Goal: Navigation & Orientation: Find specific page/section

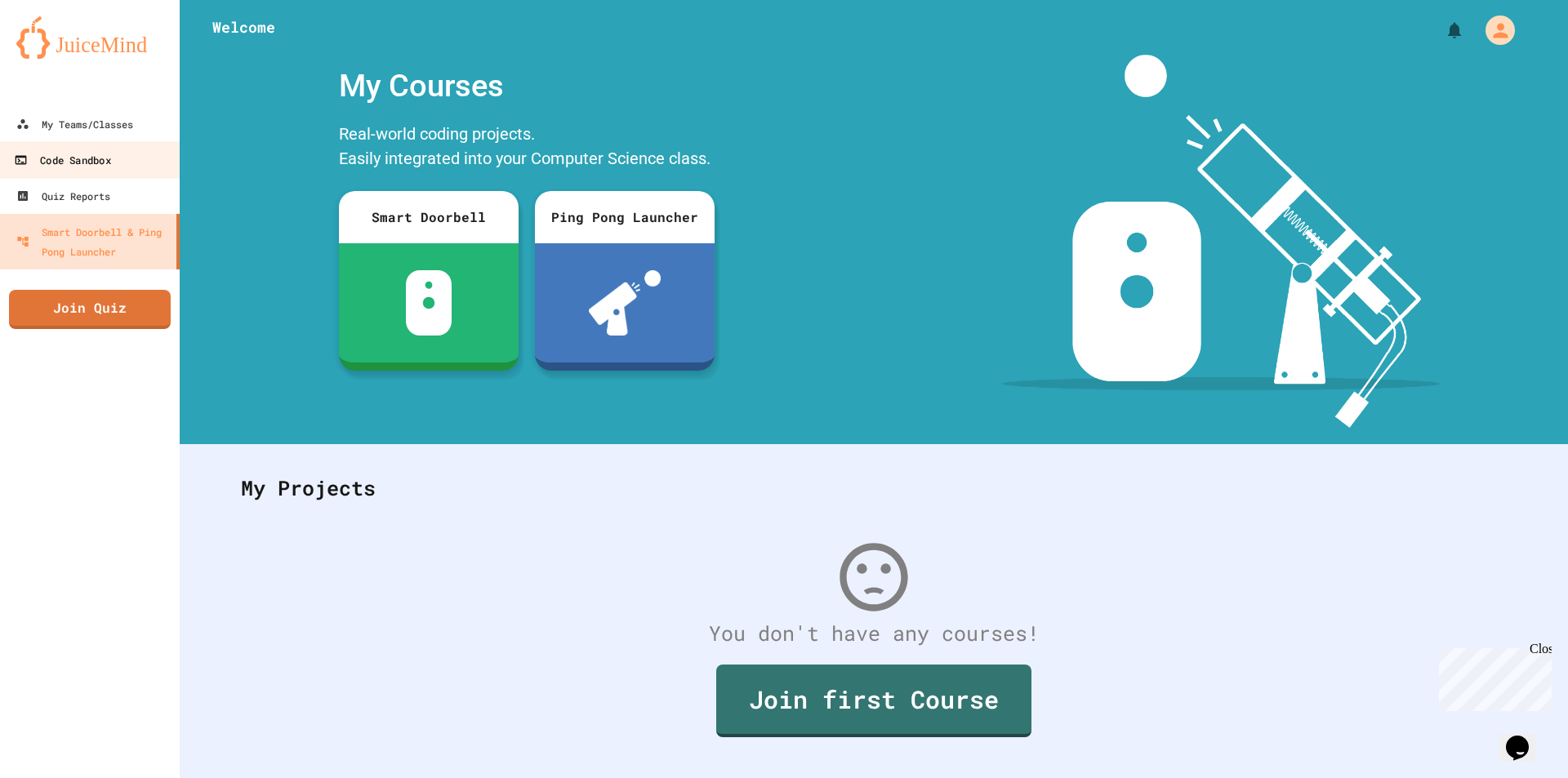
click at [99, 142] on link "Code Sandbox" at bounding box center [90, 160] width 186 height 37
click at [99, 127] on div "My Teams/Classes" at bounding box center [74, 123] width 117 height 20
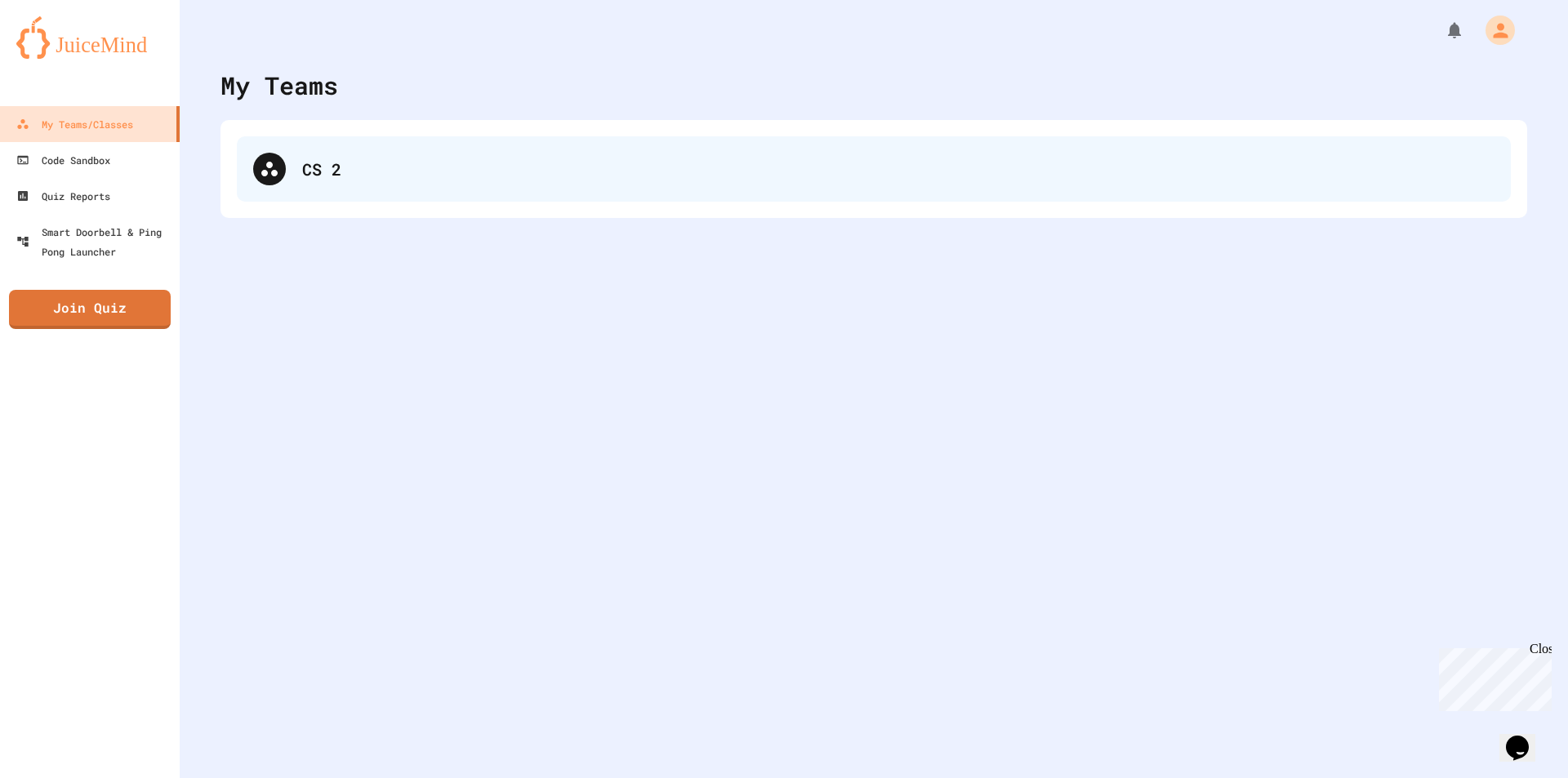
click at [435, 140] on div "CS 2" at bounding box center [873, 169] width 1274 height 66
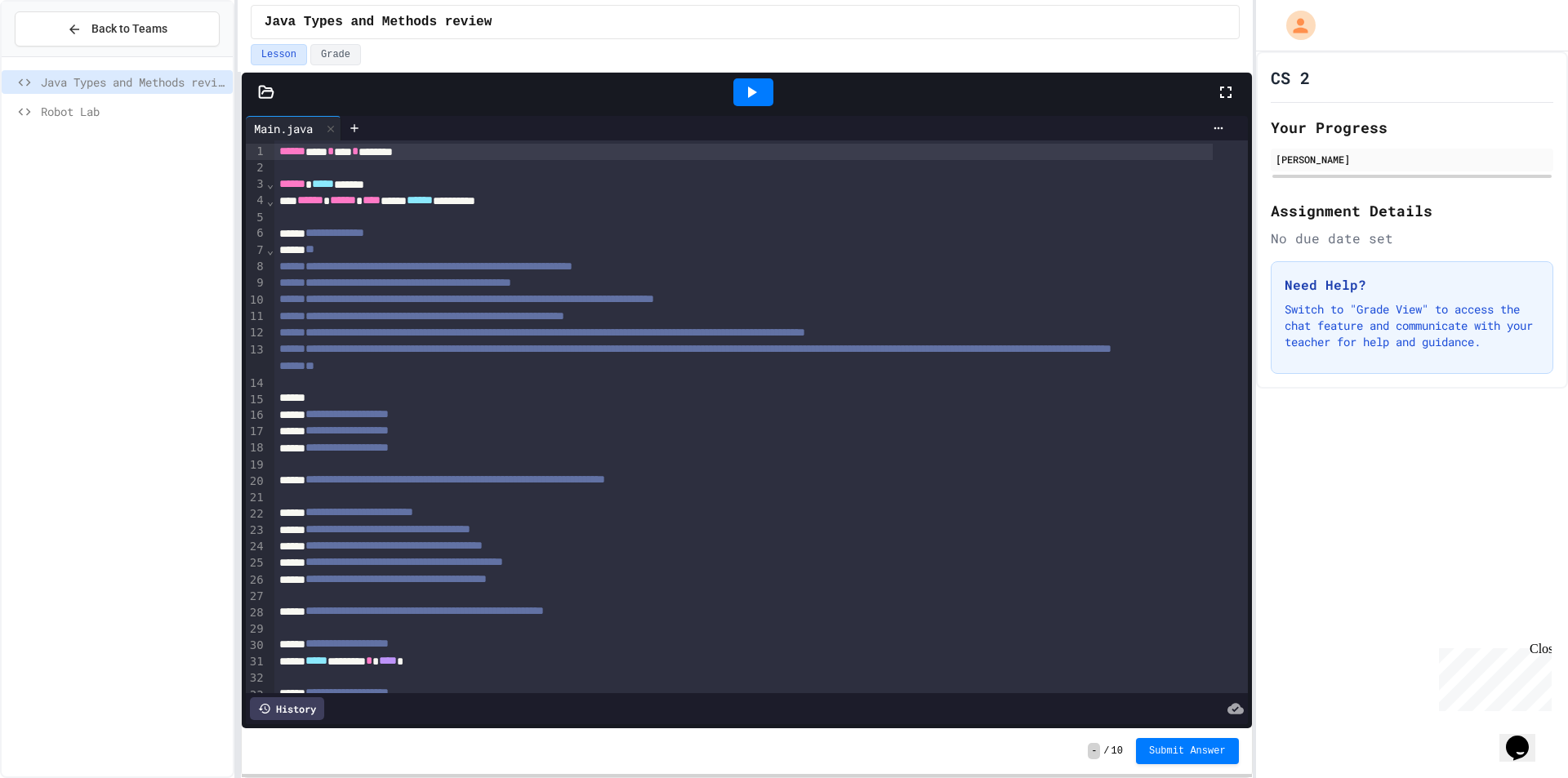
click at [97, 104] on span "Robot Lab" at bounding box center [133, 111] width 186 height 17
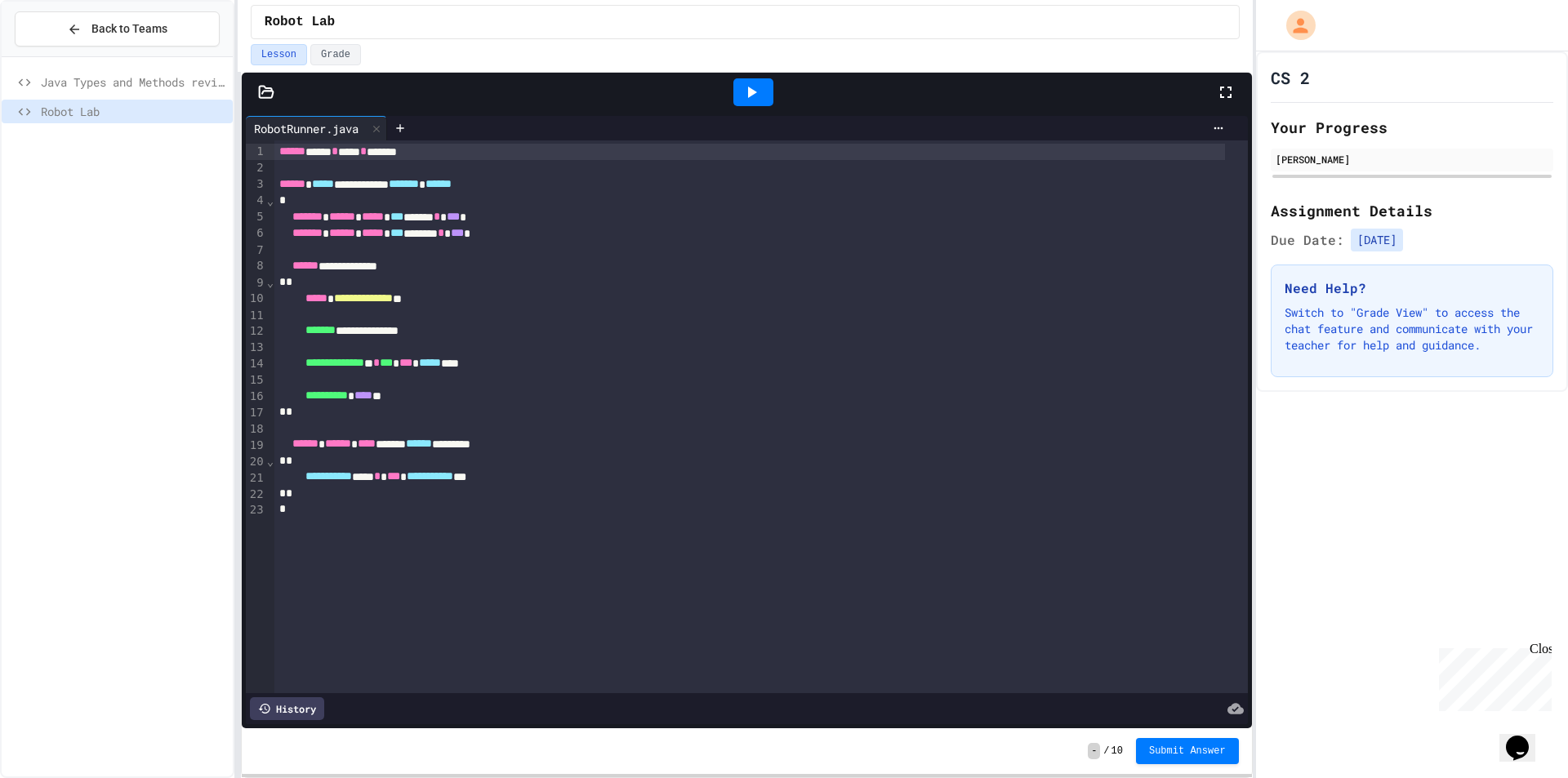
click at [727, 83] on div at bounding box center [752, 92] width 56 height 44
click at [735, 85] on div at bounding box center [753, 92] width 40 height 28
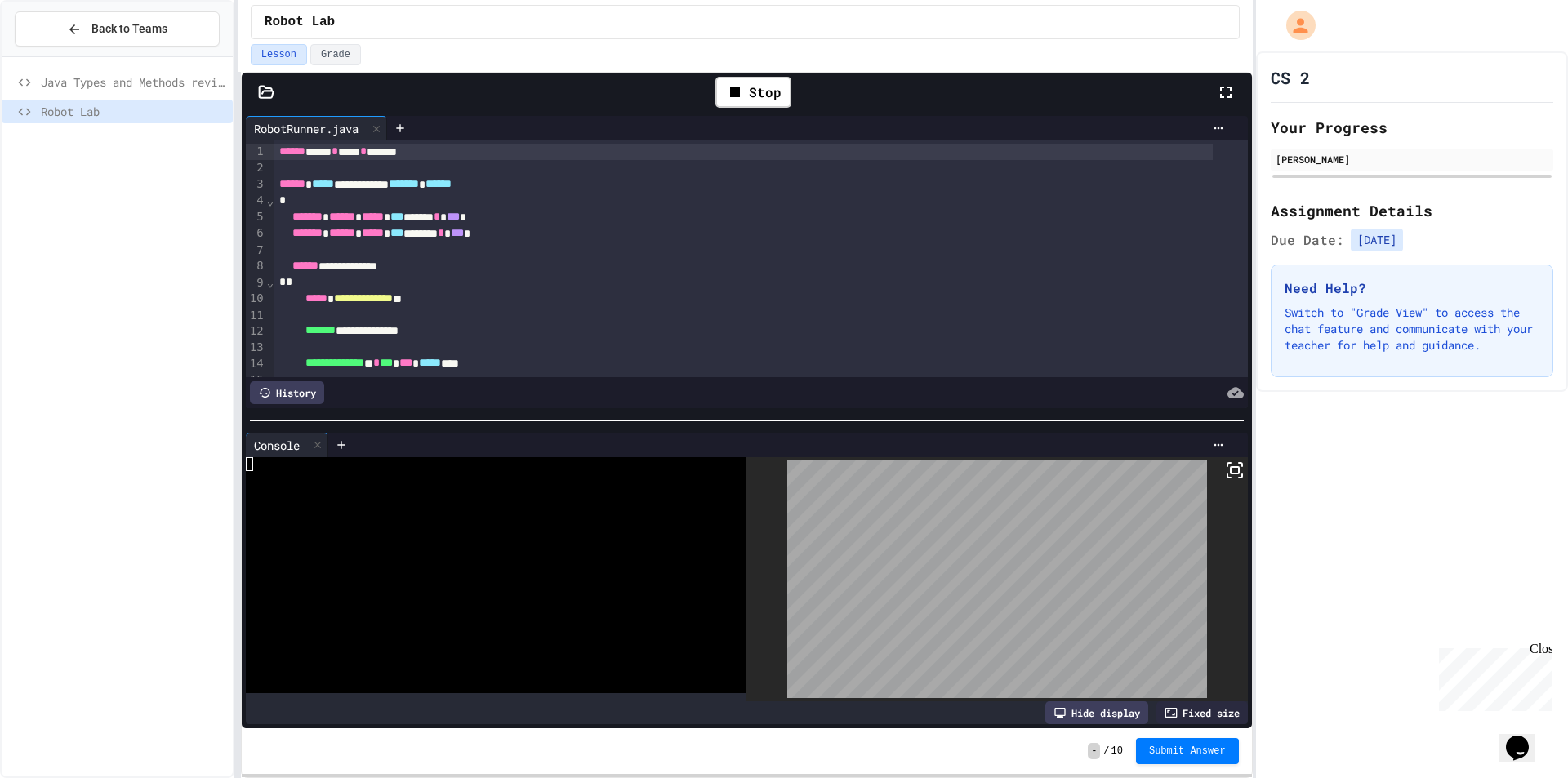
click at [1225, 471] on icon at bounding box center [1235, 470] width 20 height 20
